Goal: Check status: Check status

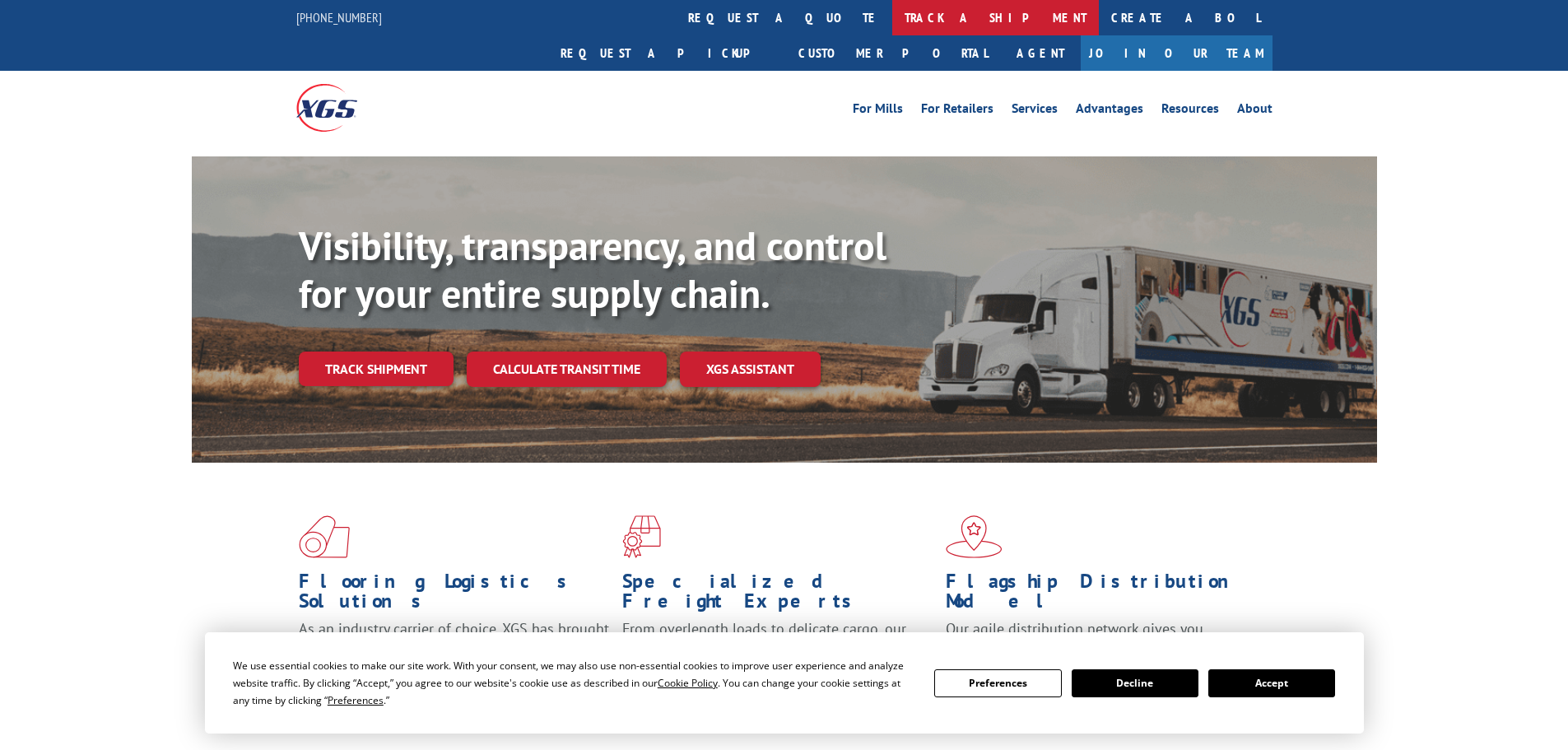
click at [892, 21] on link "track a shipment" at bounding box center [995, 18] width 207 height 35
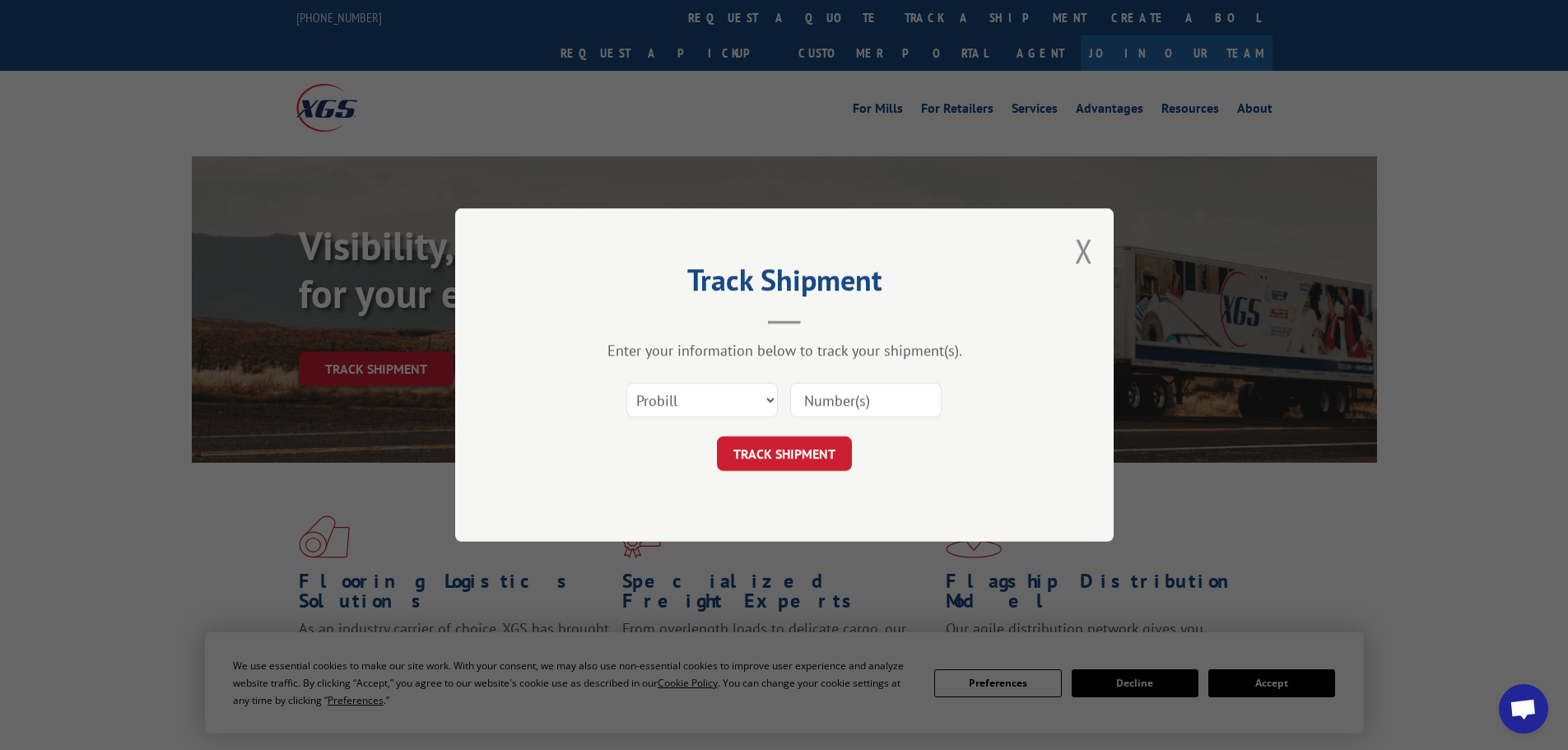
click at [844, 399] on input at bounding box center [866, 399] width 151 height 34
paste input "018955251003"
type input "018955251003"
click at [717, 436] on button "TRACK SHIPMENT" at bounding box center [784, 453] width 135 height 34
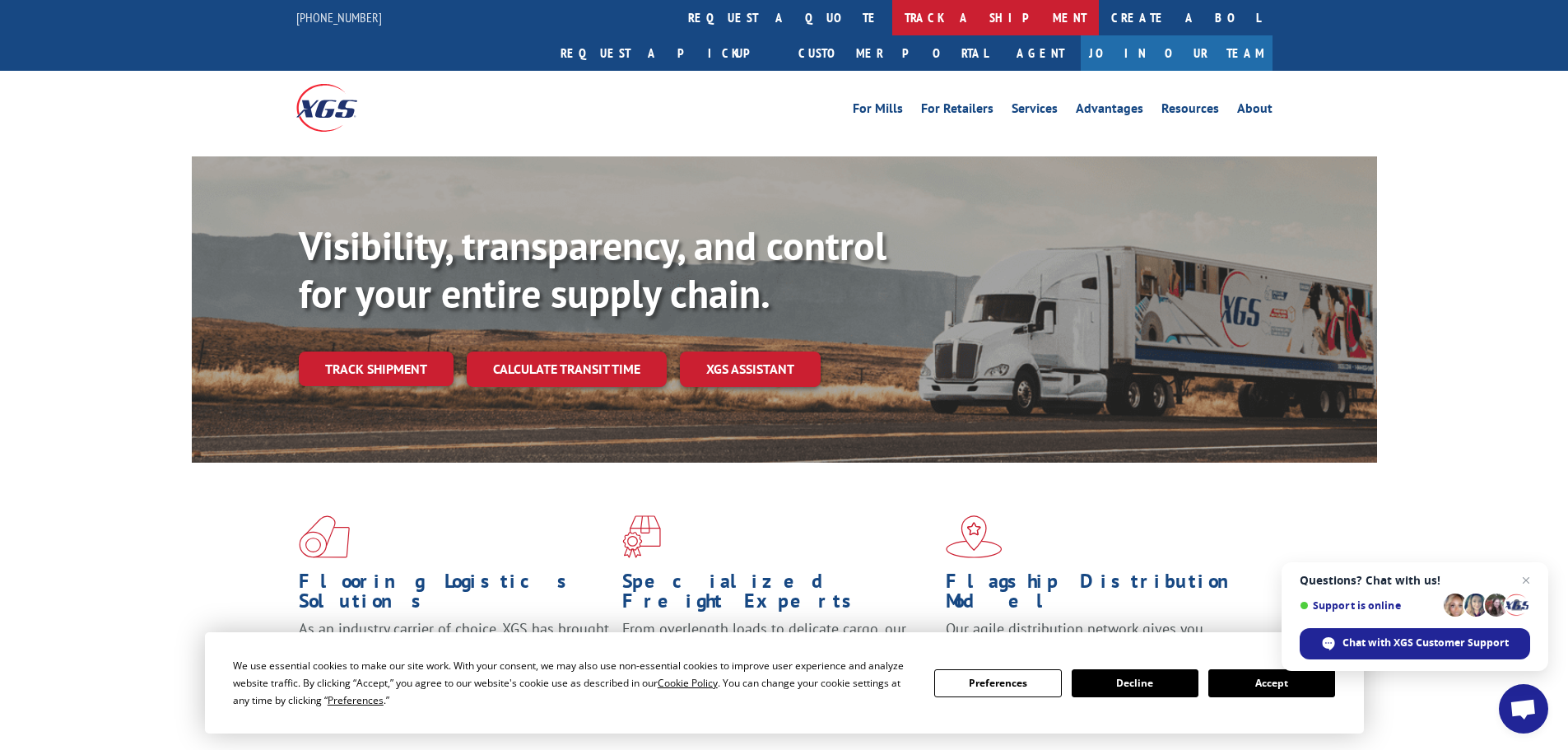
drag, startPoint x: 720, startPoint y: 15, endPoint x: 965, endPoint y: 135, distance: 272.8
click at [892, 15] on link "track a shipment" at bounding box center [995, 18] width 207 height 35
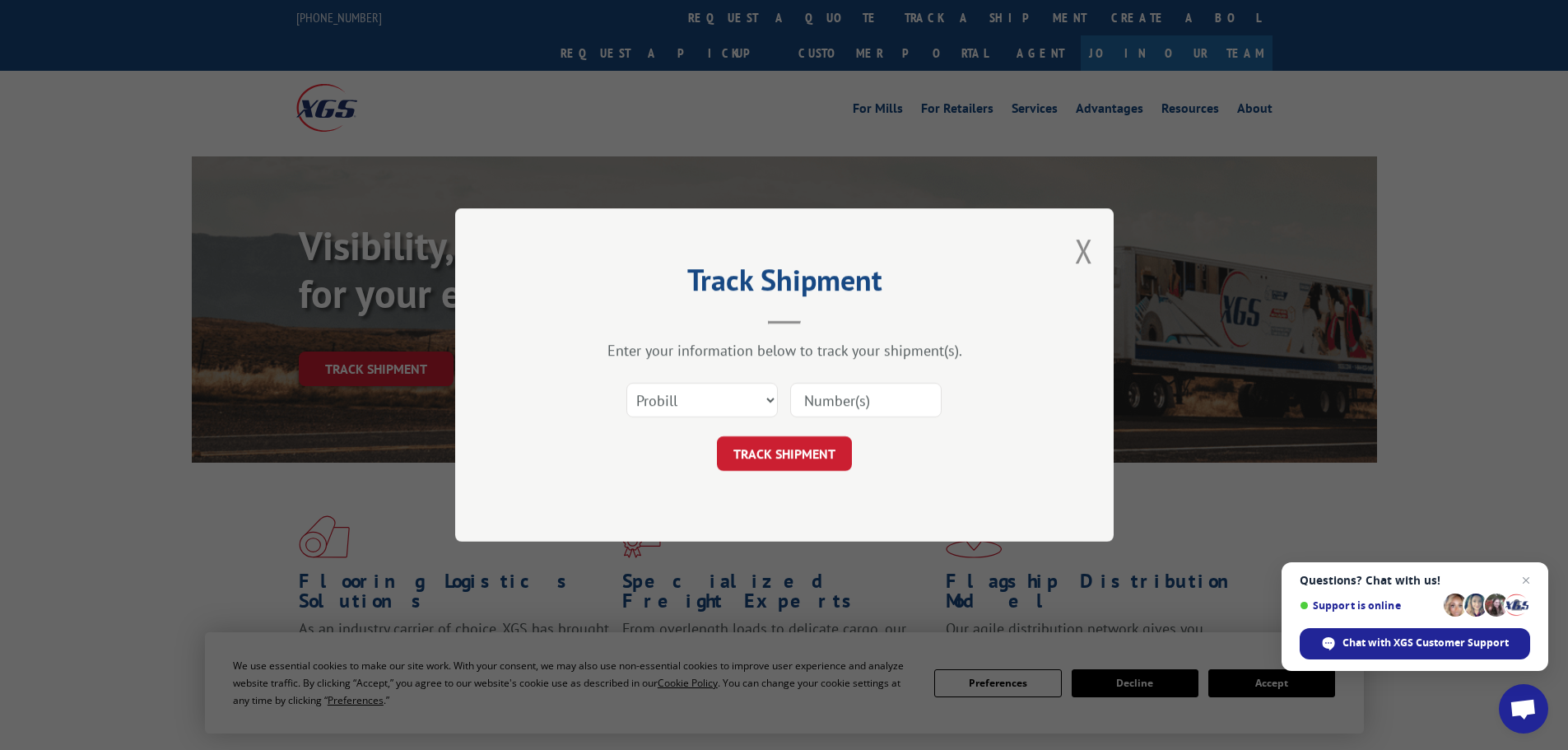
click at [828, 398] on input at bounding box center [866, 399] width 151 height 34
paste input "85480"
type input "85480"
click button "TRACK SHIPMENT" at bounding box center [784, 453] width 135 height 34
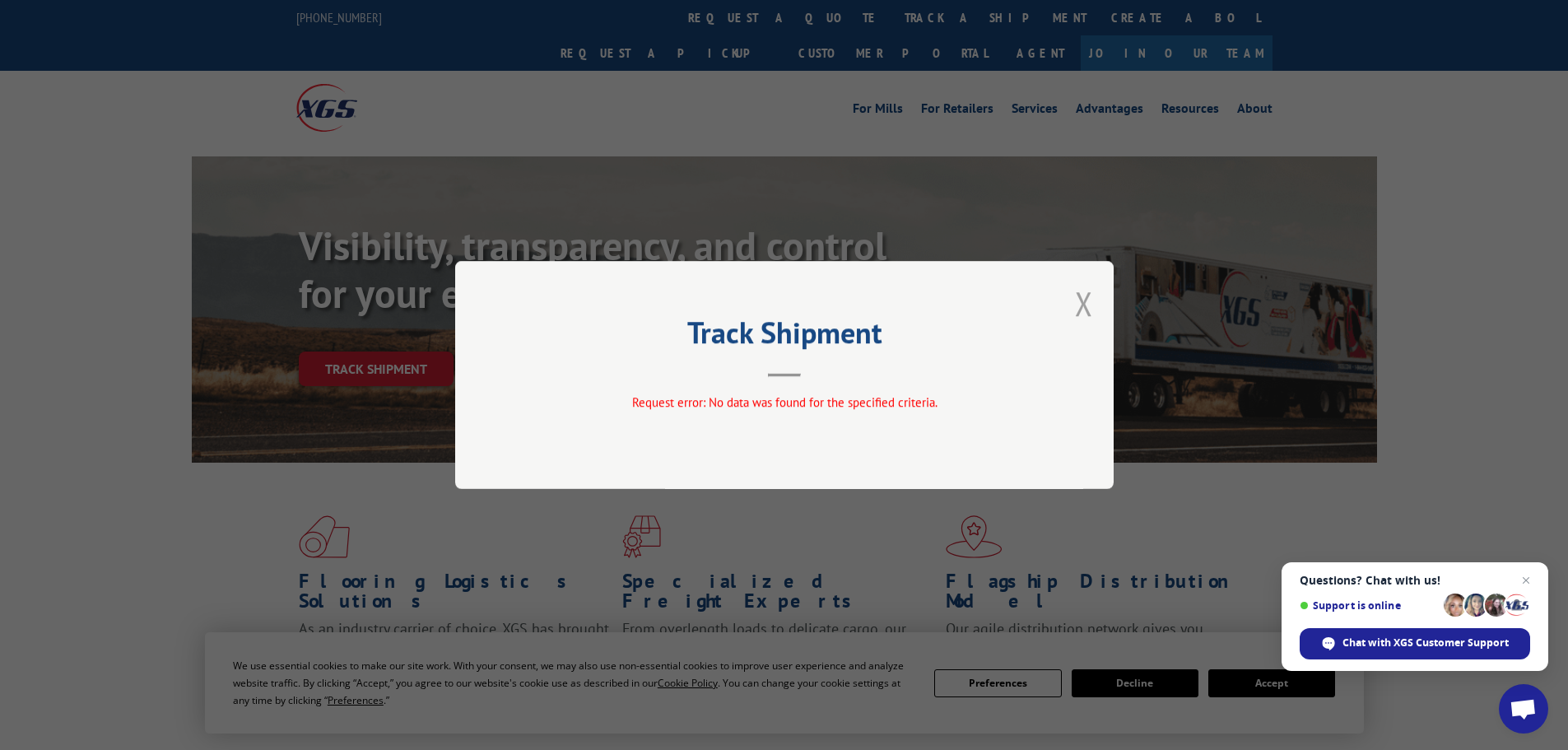
click at [1081, 295] on button "Close modal" at bounding box center [1085, 303] width 18 height 43
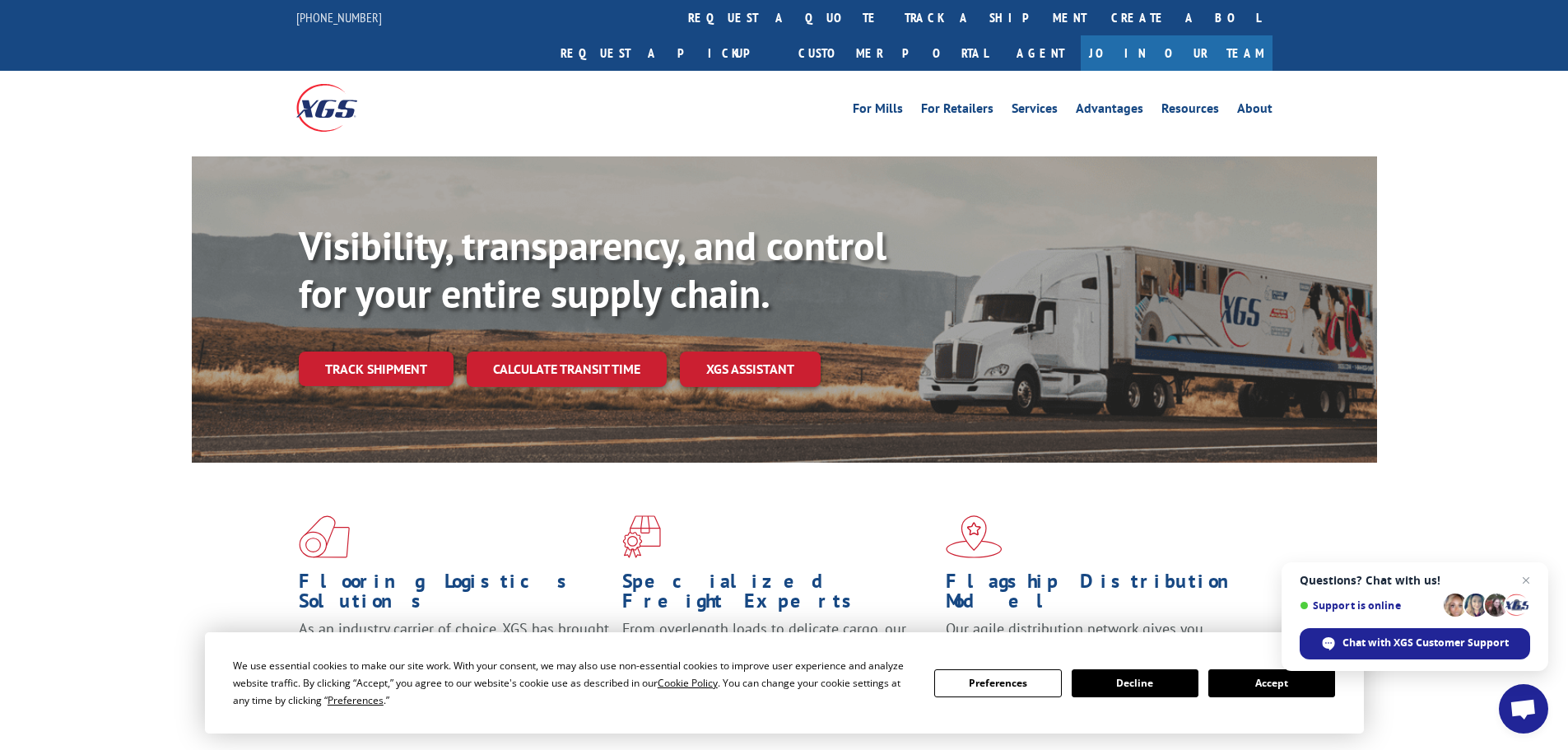
drag, startPoint x: 730, startPoint y: 8, endPoint x: 772, endPoint y: 25, distance: 45.3
click at [892, 8] on link "track a shipment" at bounding box center [995, 18] width 207 height 35
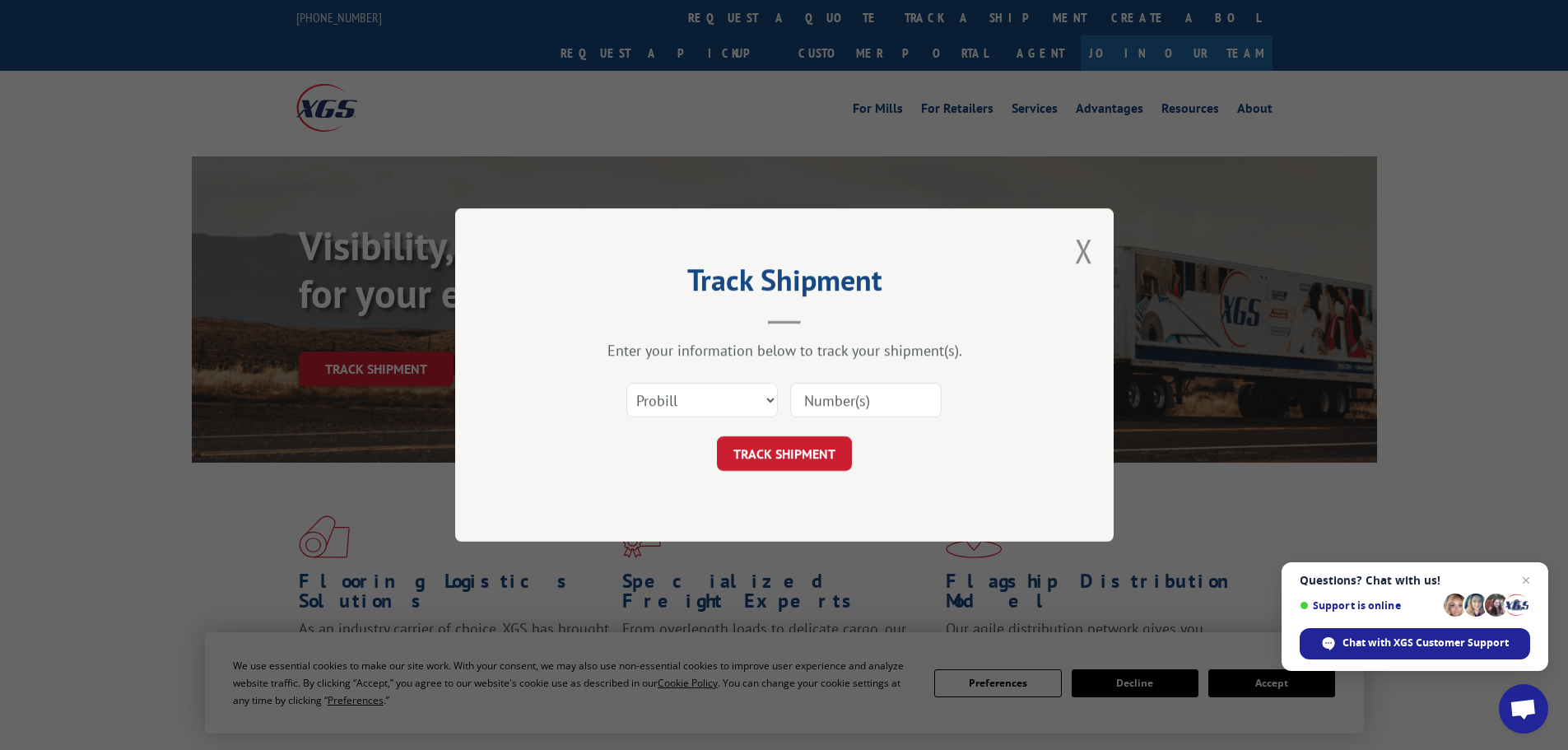
click at [713, 382] on div "Select category... Probill BOL PO" at bounding box center [702, 400] width 150 height 38
click at [716, 395] on select "Select category... Probill BOL PO" at bounding box center [702, 399] width 151 height 34
select select "po"
click at [627, 382] on select "Select category... Probill BOL PO" at bounding box center [702, 399] width 151 height 34
click at [850, 388] on input at bounding box center [866, 399] width 151 height 34
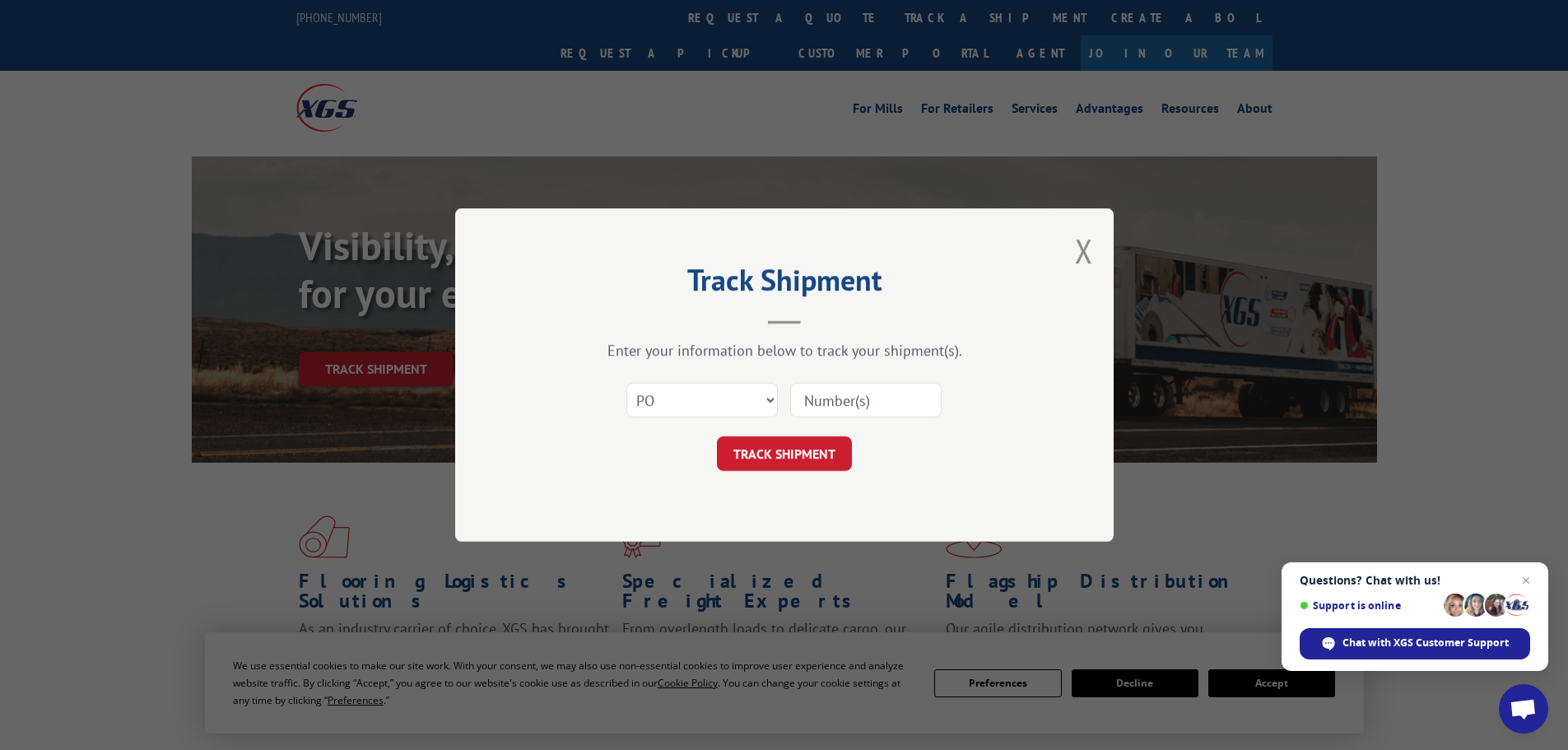
paste input "42502919"
type input "42502919"
click at [717, 436] on button "TRACK SHIPMENT" at bounding box center [784, 453] width 135 height 34
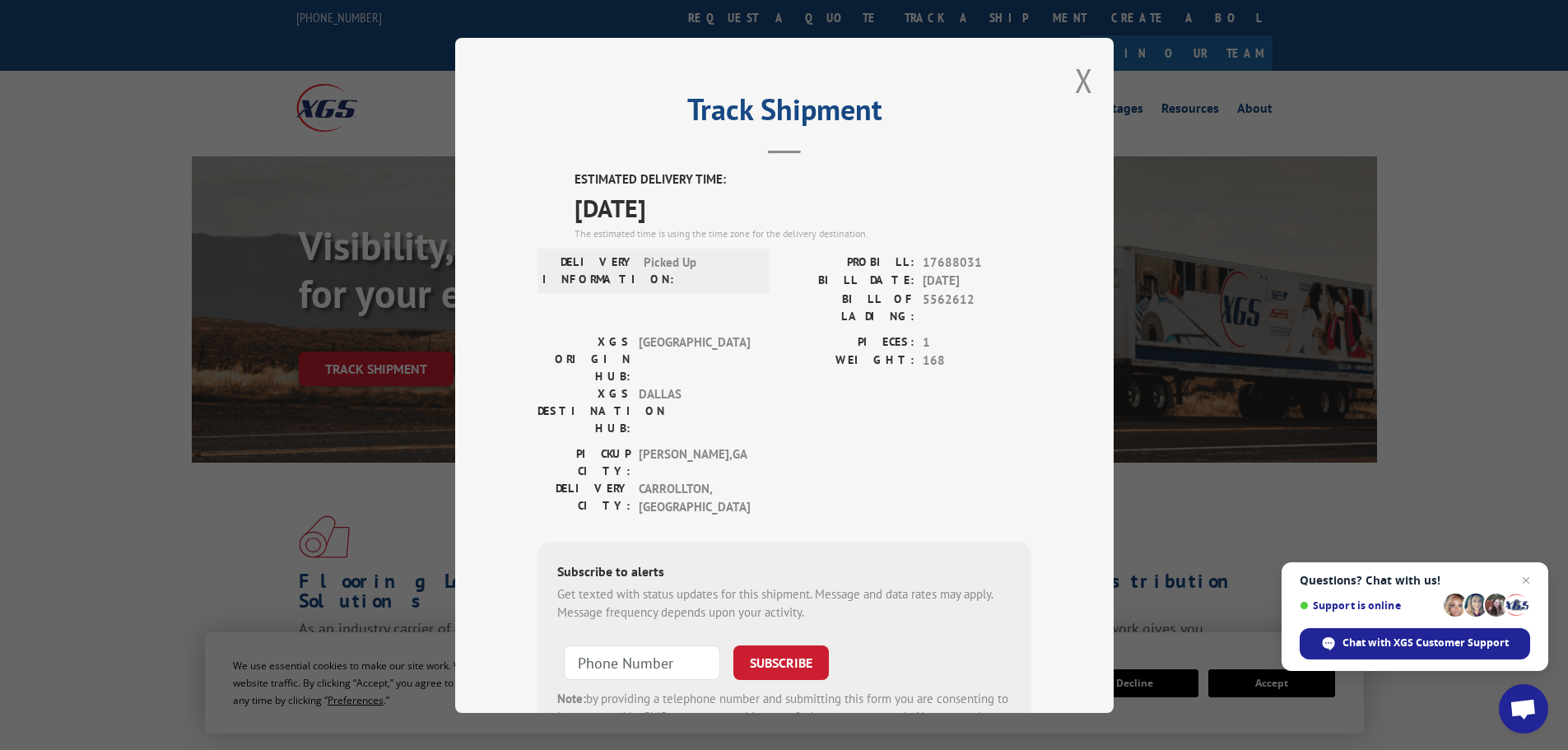
click at [694, 218] on span "10/09/2025" at bounding box center [803, 207] width 457 height 37
copy span "10/09/2025"
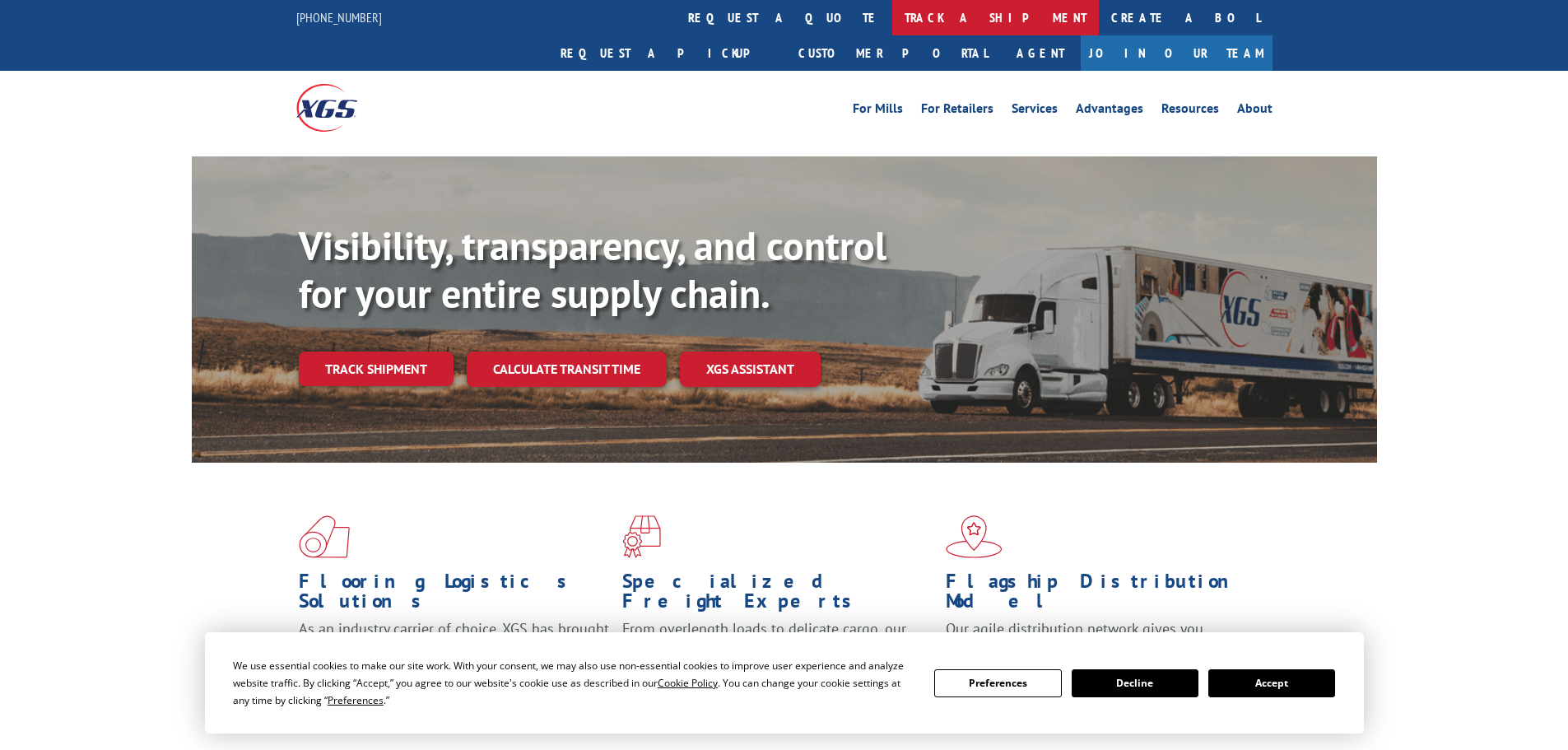
click at [892, 17] on link "track a shipment" at bounding box center [995, 18] width 207 height 35
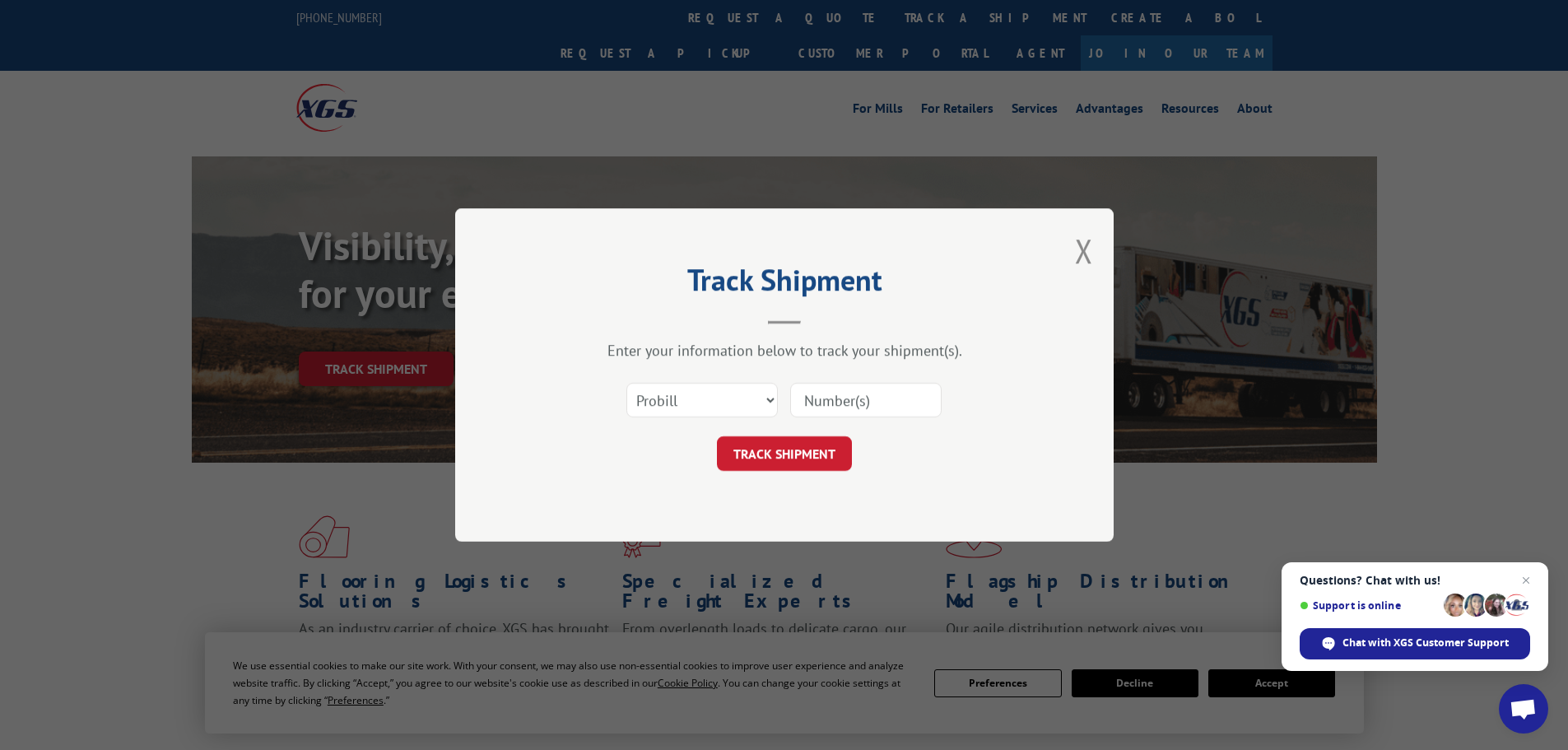
click at [849, 408] on input at bounding box center [866, 399] width 151 height 34
paste input "535219"
type input "535219"
click button "TRACK SHIPMENT" at bounding box center [784, 453] width 135 height 34
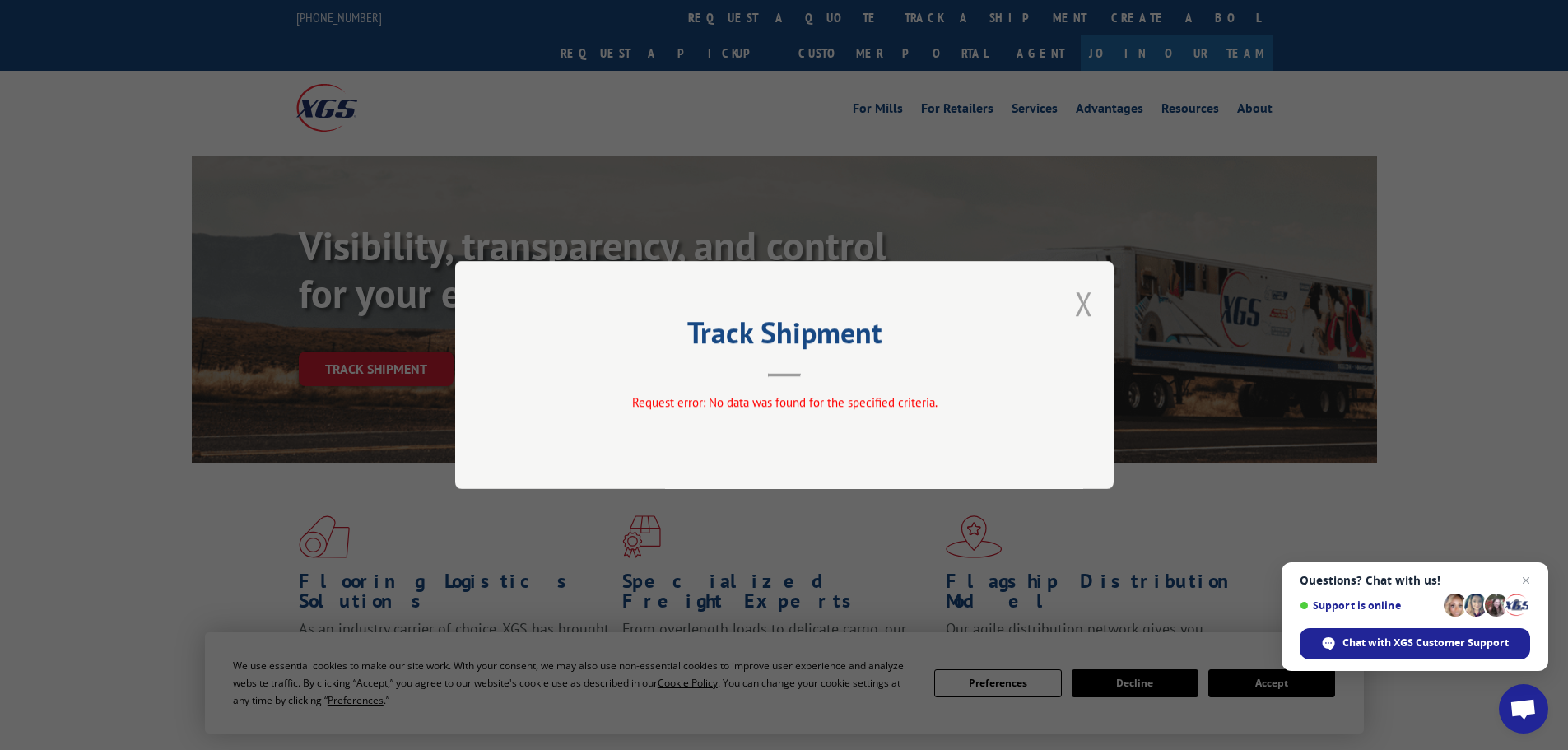
click at [1081, 297] on button "Close modal" at bounding box center [1085, 303] width 18 height 43
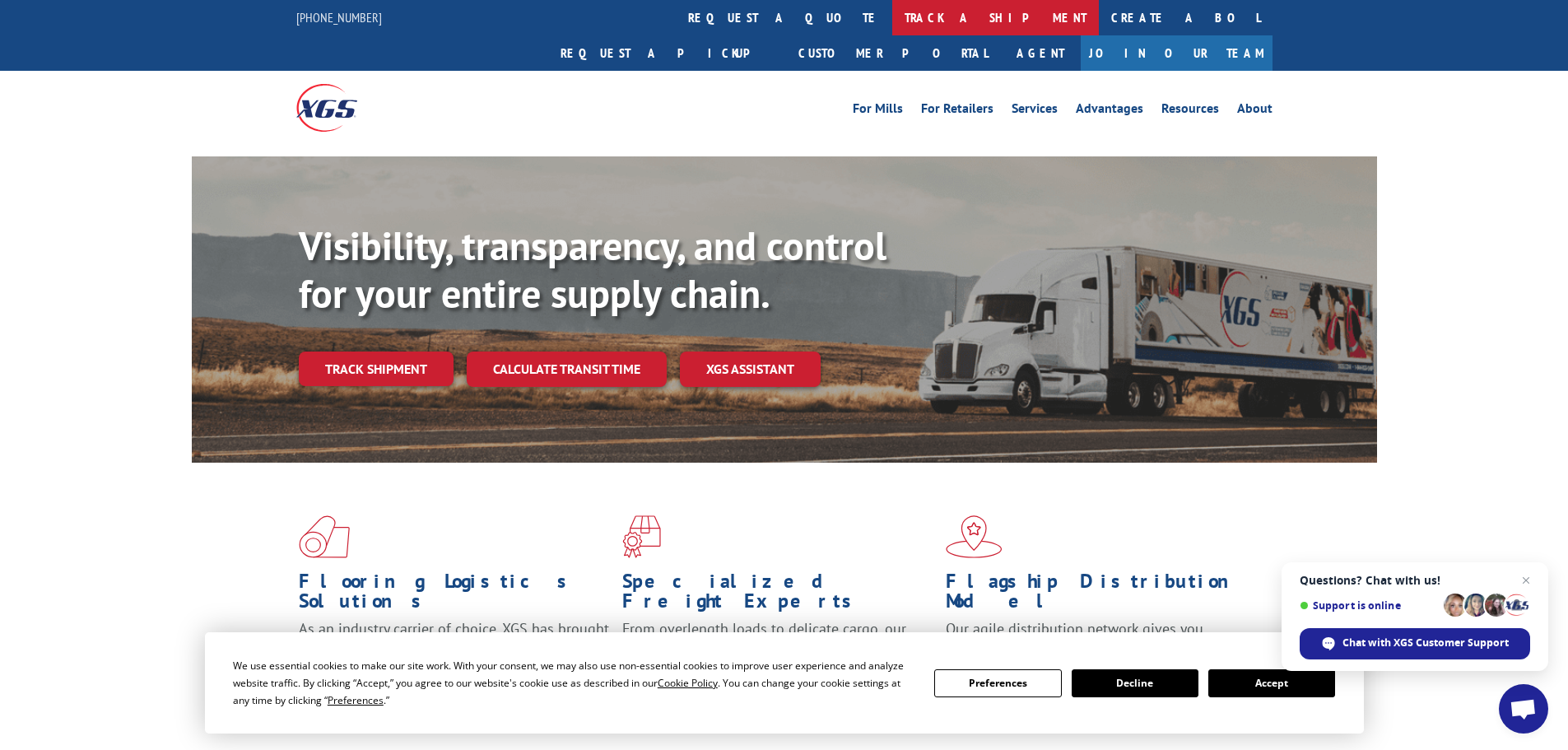
click at [892, 10] on link "track a shipment" at bounding box center [995, 18] width 207 height 35
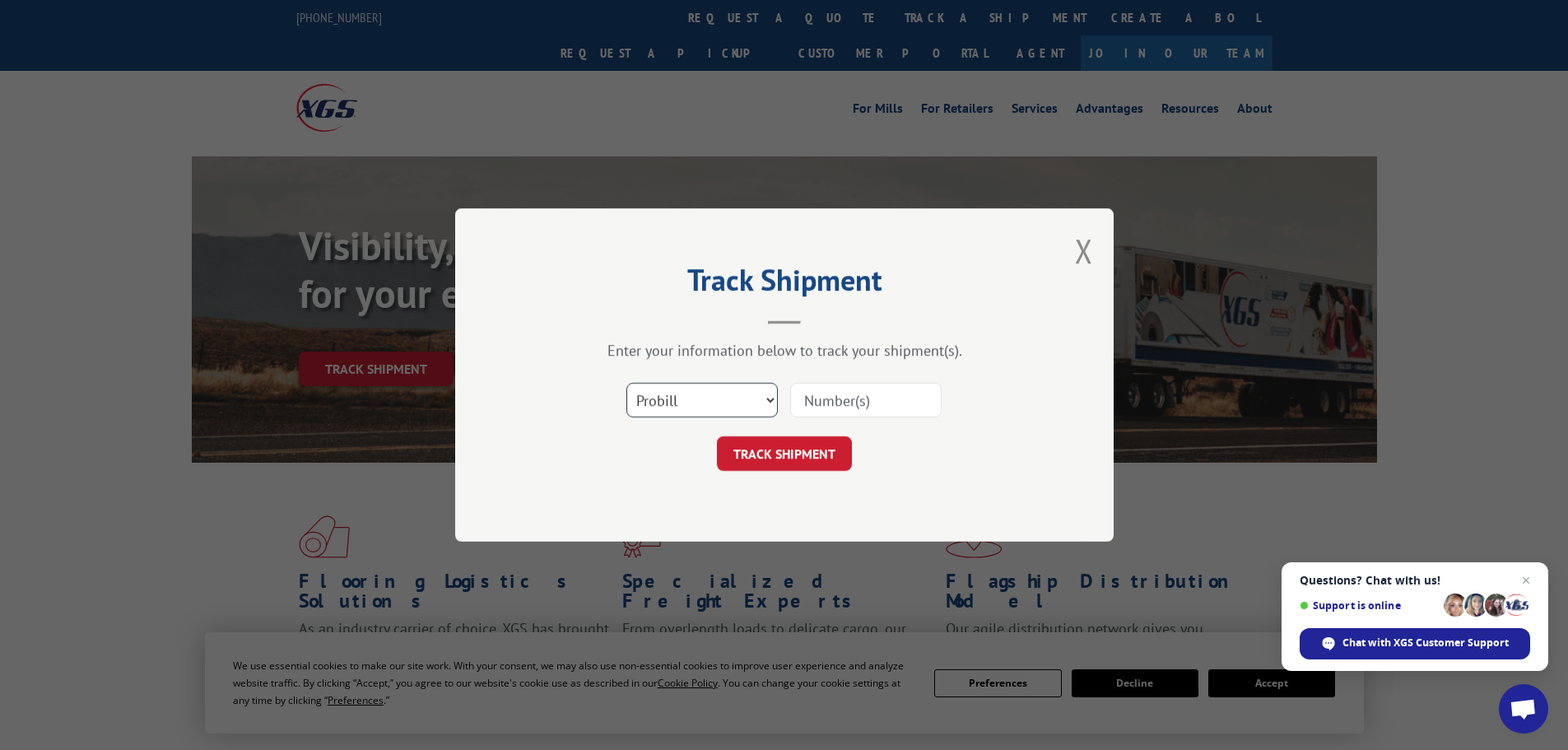
drag, startPoint x: 716, startPoint y: 402, endPoint x: 806, endPoint y: 413, distance: 90.7
click at [716, 402] on select "Select category... Probill BOL PO" at bounding box center [702, 399] width 151 height 34
select select "po"
click at [627, 382] on select "Select category... Probill BOL PO" at bounding box center [702, 399] width 151 height 34
click at [849, 410] on input at bounding box center [866, 399] width 151 height 34
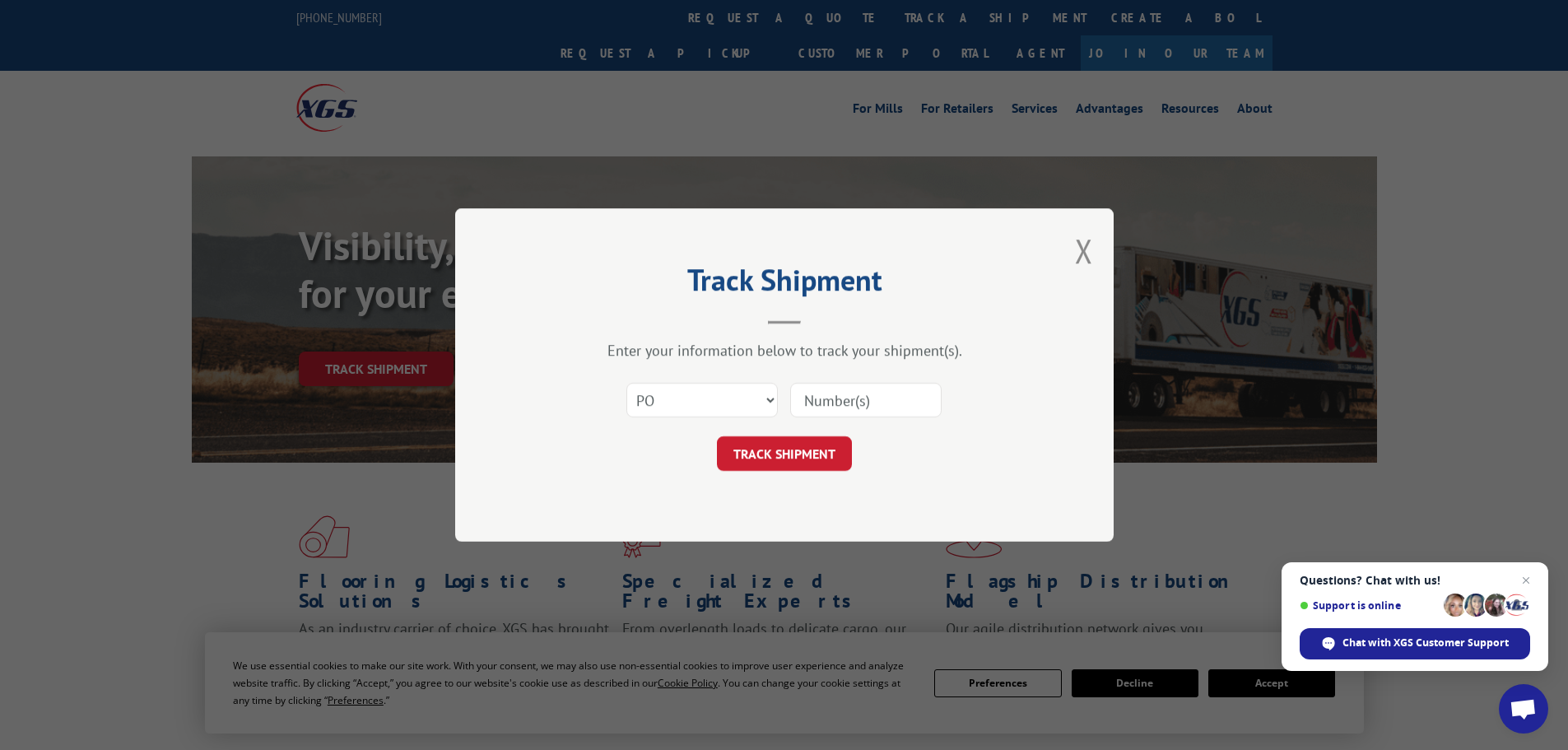
paste input "42502863"
type input "42502863"
click at [717, 436] on button "TRACK SHIPMENT" at bounding box center [784, 453] width 135 height 34
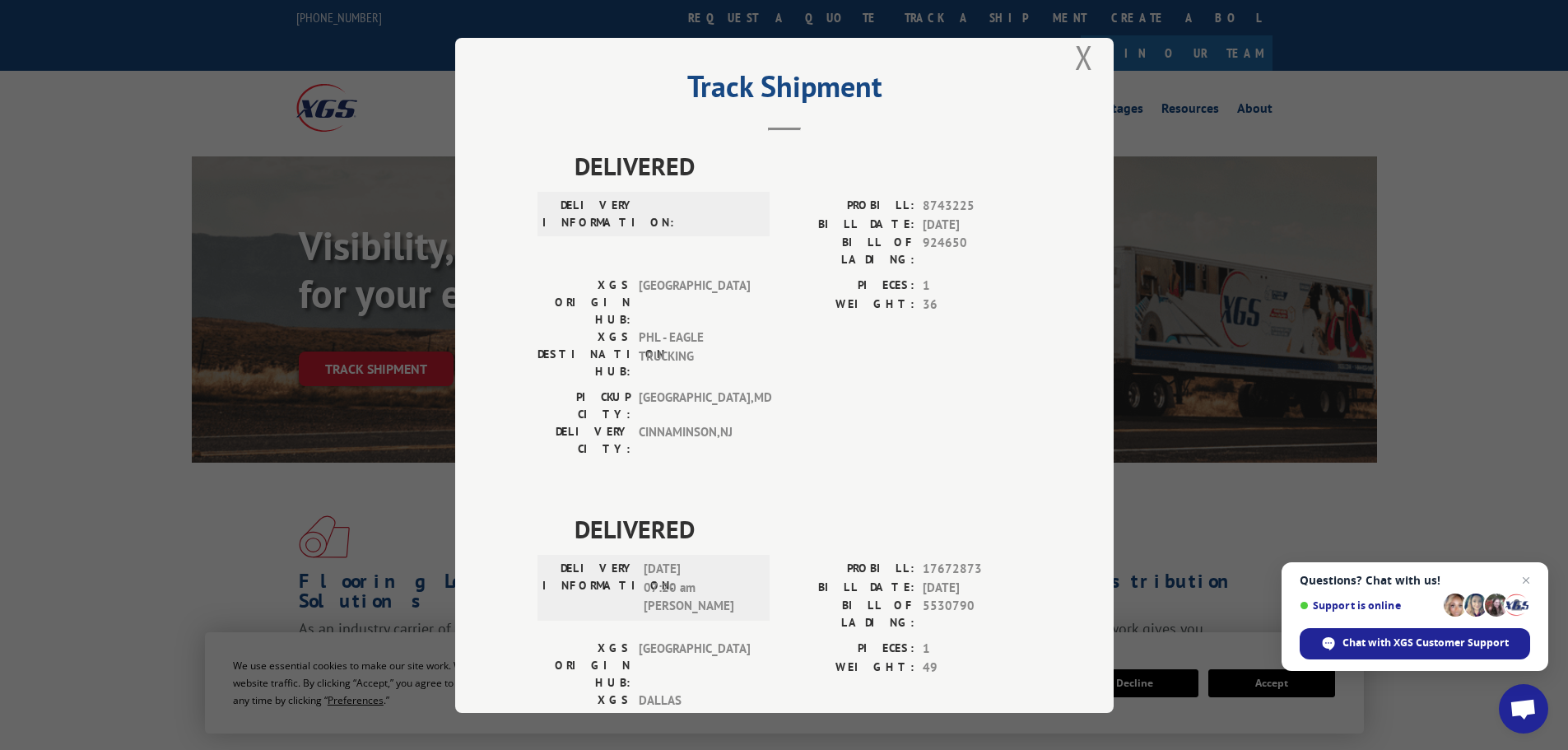
scroll to position [64, 0]
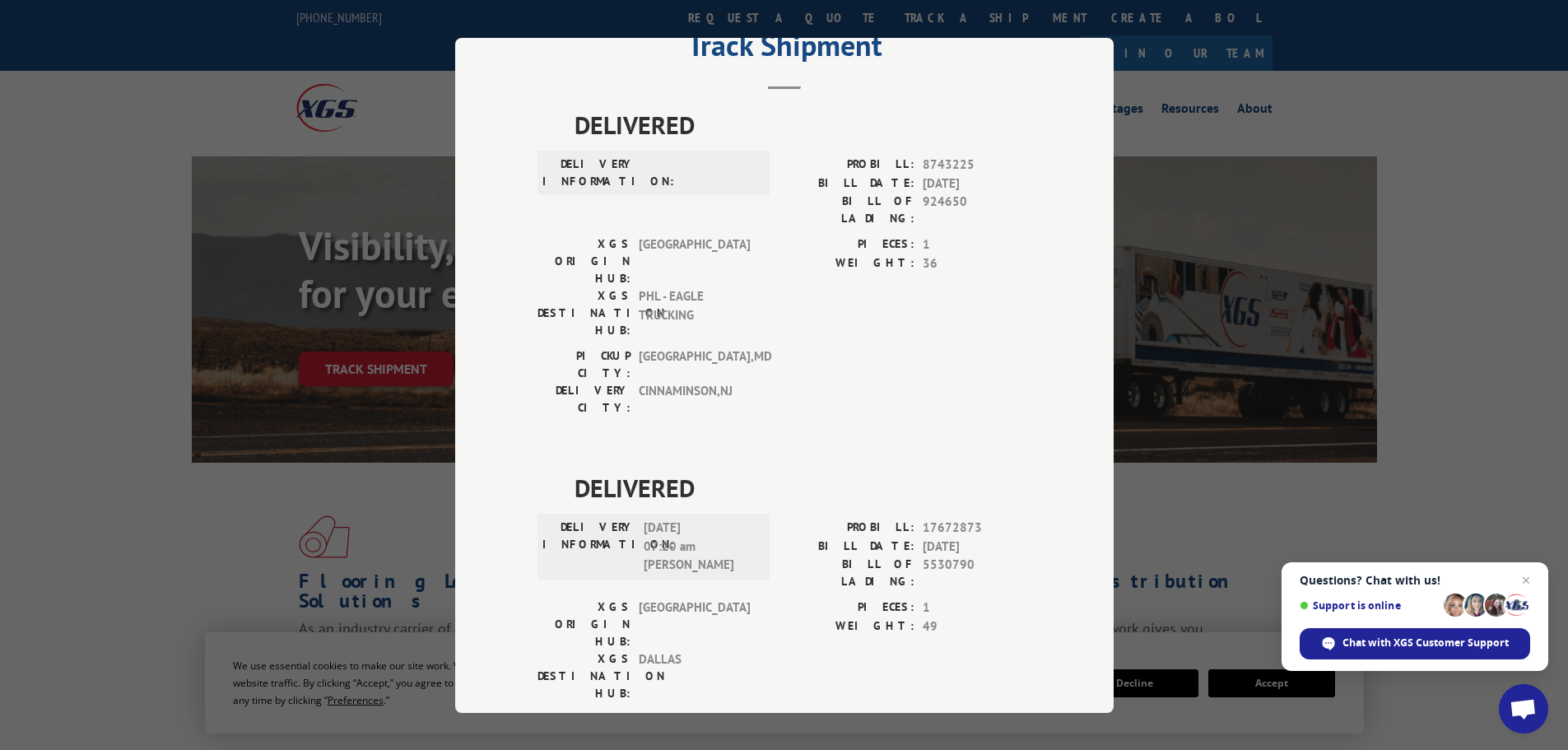
click at [667, 519] on span "10/06/2025 07:20 am Jose" at bounding box center [699, 546] width 111 height 56
copy span "07:20 am"
